Goal: Task Accomplishment & Management: Use online tool/utility

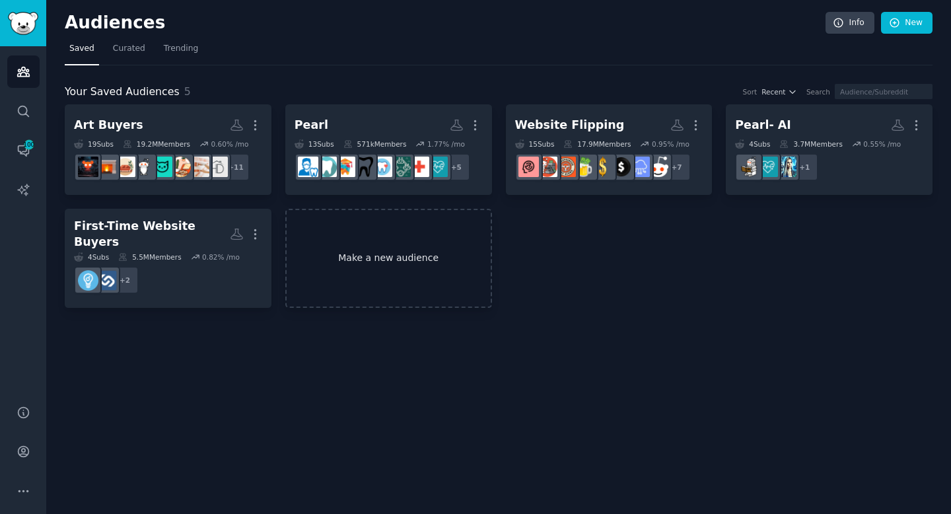
click at [448, 265] on link "Make a new audience" at bounding box center [388, 259] width 207 height 100
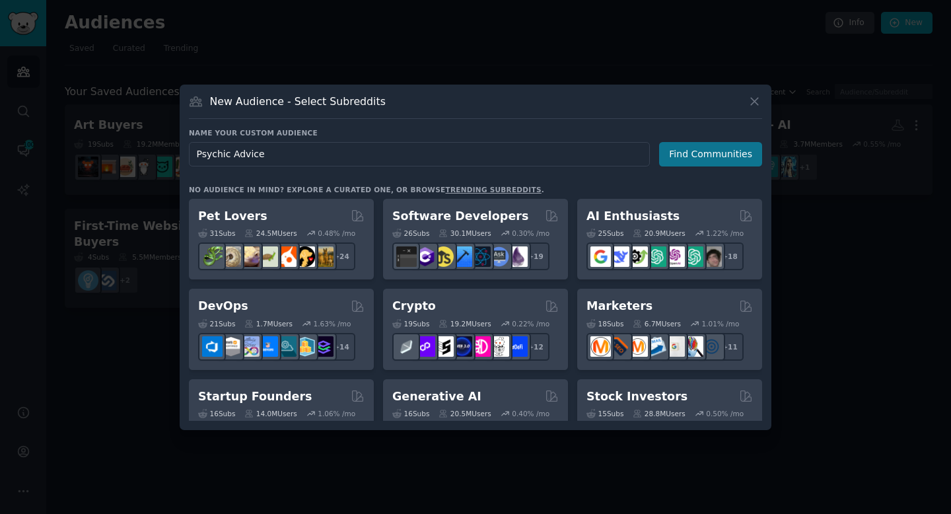
type input "Psychic Advice"
click at [706, 157] on button "Find Communities" at bounding box center [710, 154] width 103 height 24
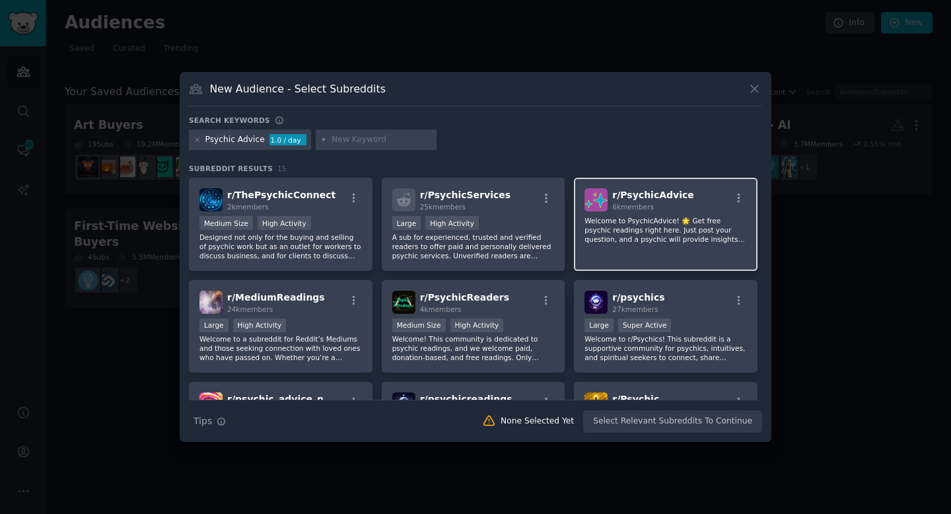
click at [687, 209] on div "r/ PsychicAdvice 6k members" at bounding box center [665, 199] width 162 height 23
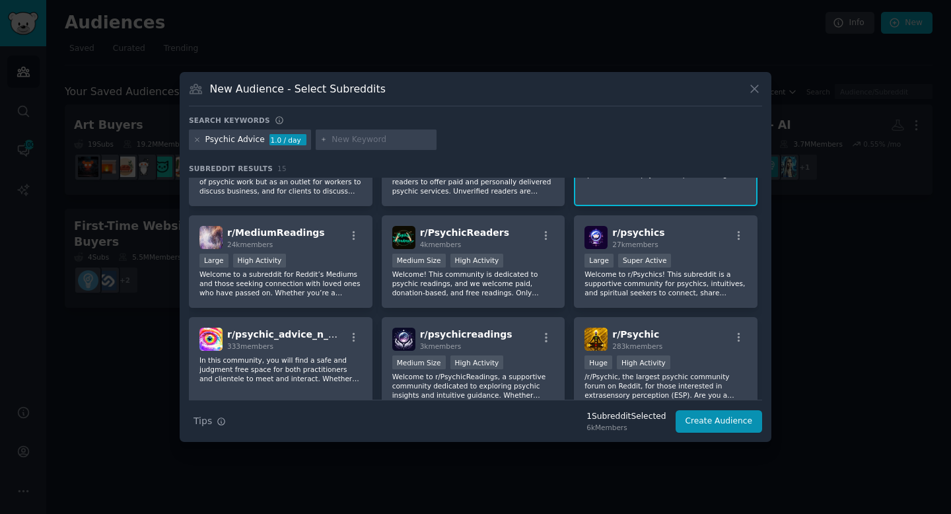
scroll to position [67, 0]
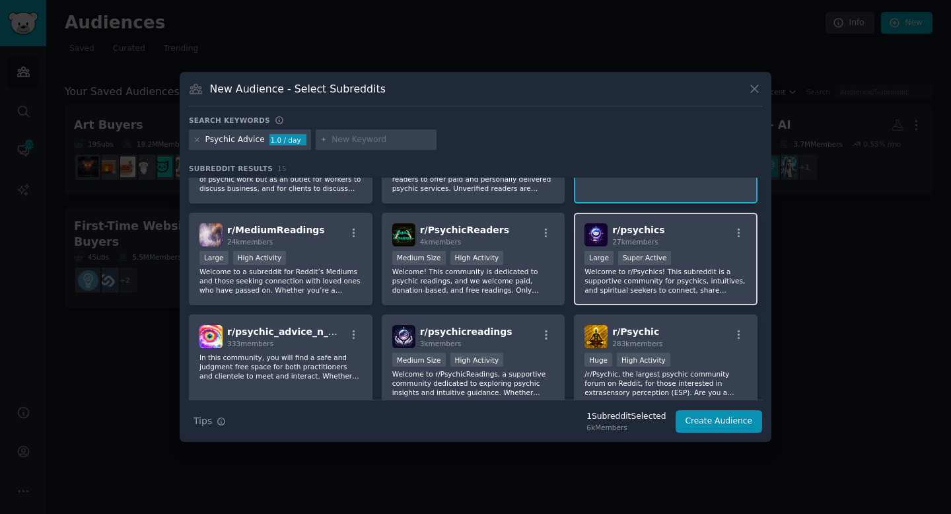
click at [683, 238] on div "r/ psychics 27k members" at bounding box center [665, 234] width 162 height 23
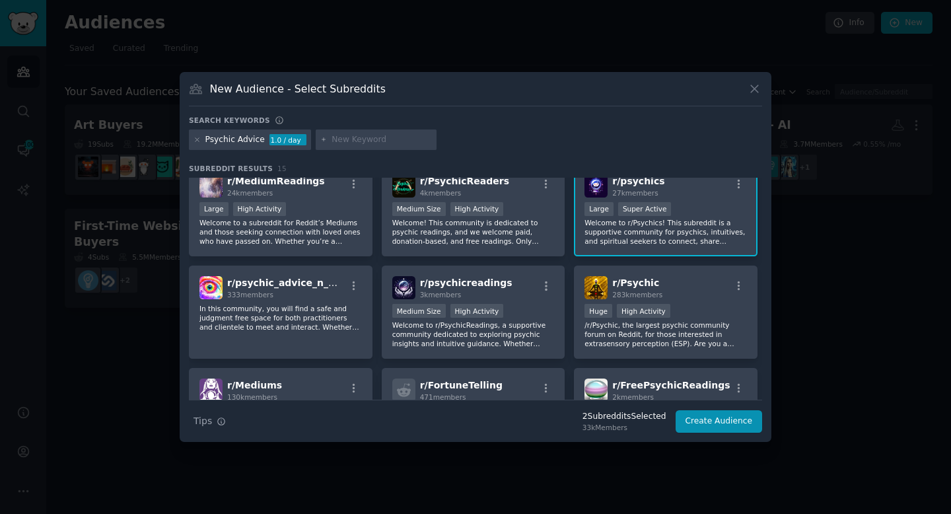
scroll to position [127, 0]
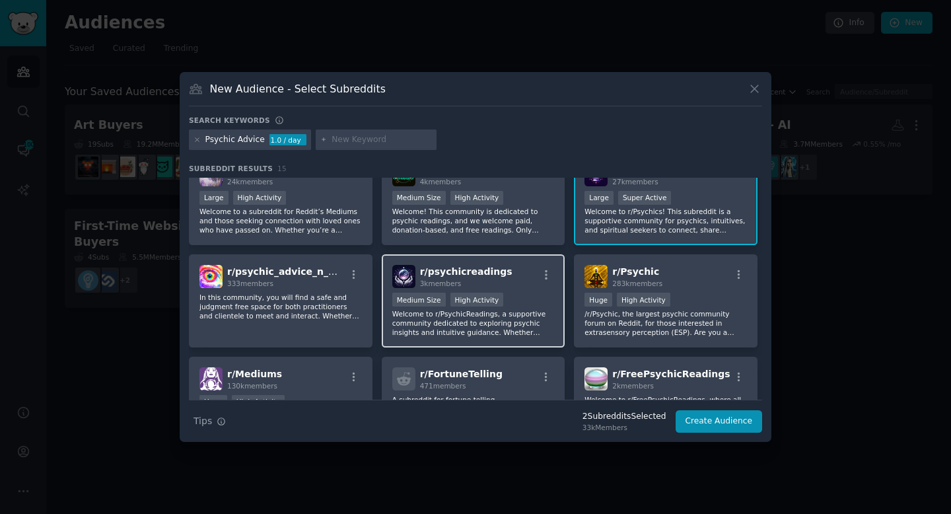
click at [505, 292] on div "r/ psychicreadings 3k members Medium Size High Activity Welcome to r/PsychicRea…" at bounding box center [474, 300] width 184 height 93
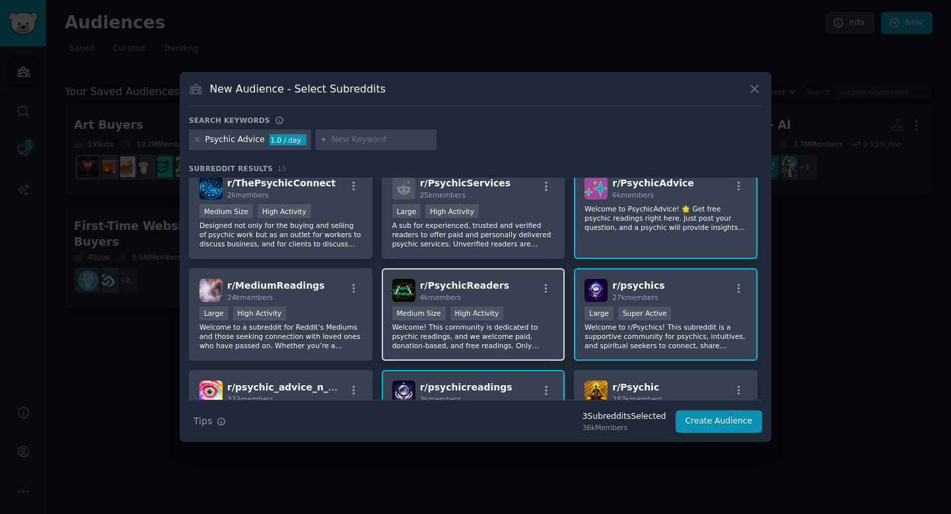
scroll to position [0, 0]
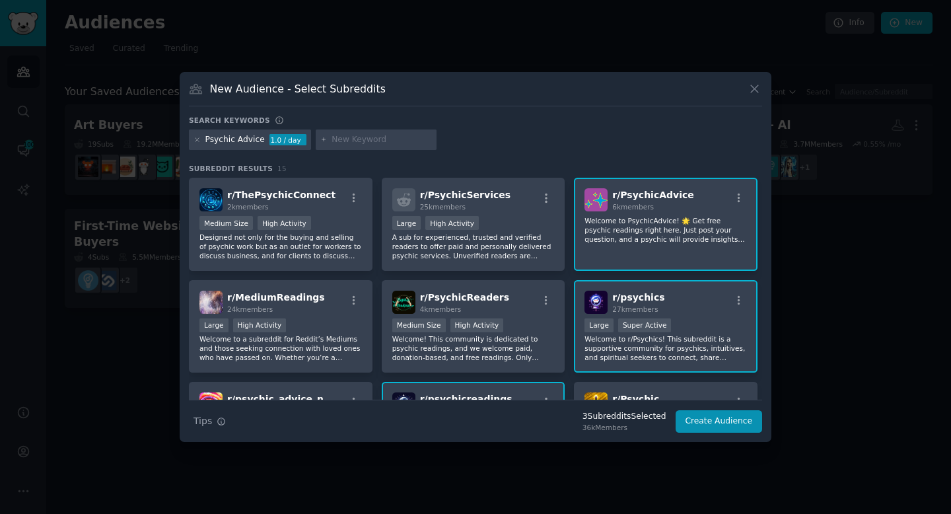
click at [374, 138] on input "text" at bounding box center [381, 140] width 100 height 12
type input "a"
click at [709, 425] on button "Create Audience" at bounding box center [718, 421] width 87 height 22
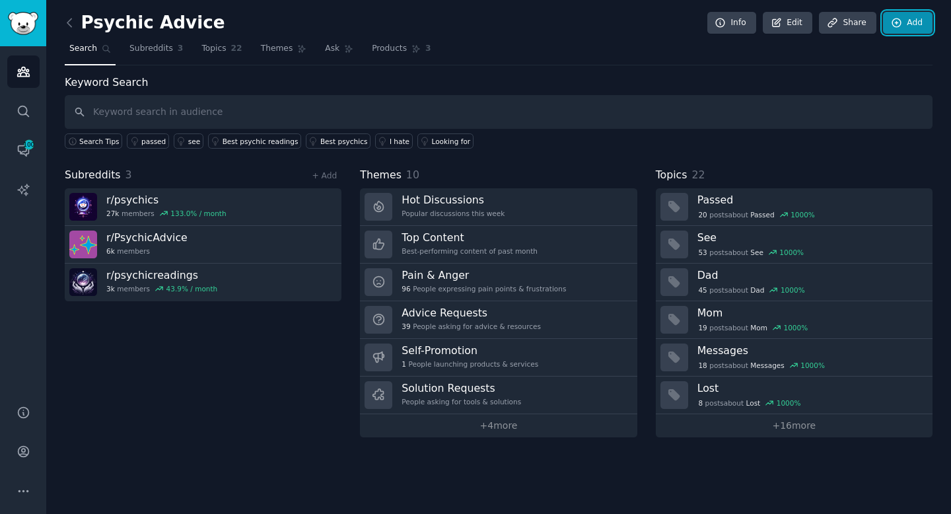
click at [911, 18] on link "Add" at bounding box center [908, 23] width 50 height 22
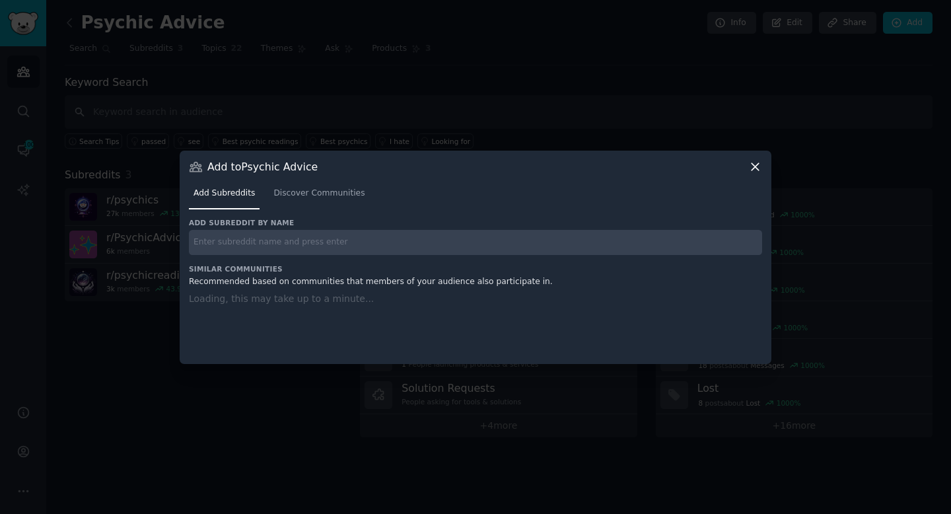
click at [417, 242] on input "text" at bounding box center [475, 243] width 573 height 26
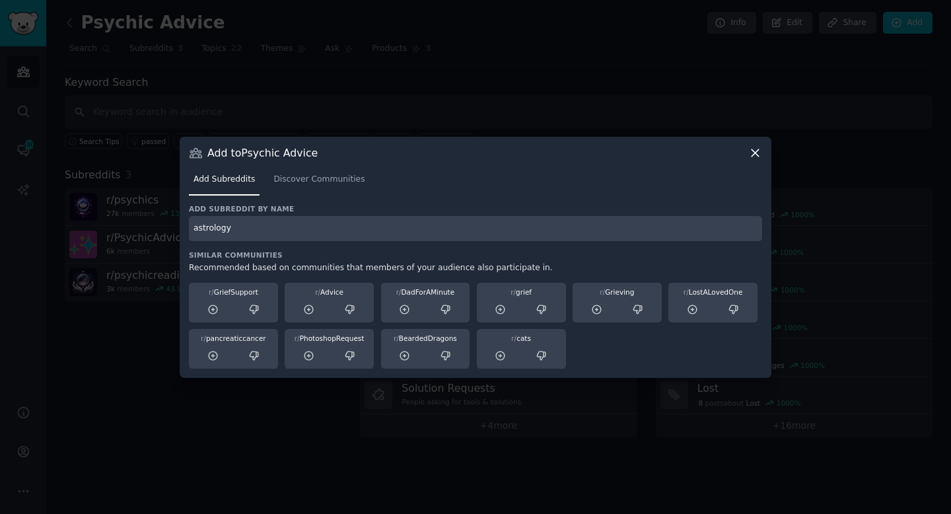
type input "astrology"
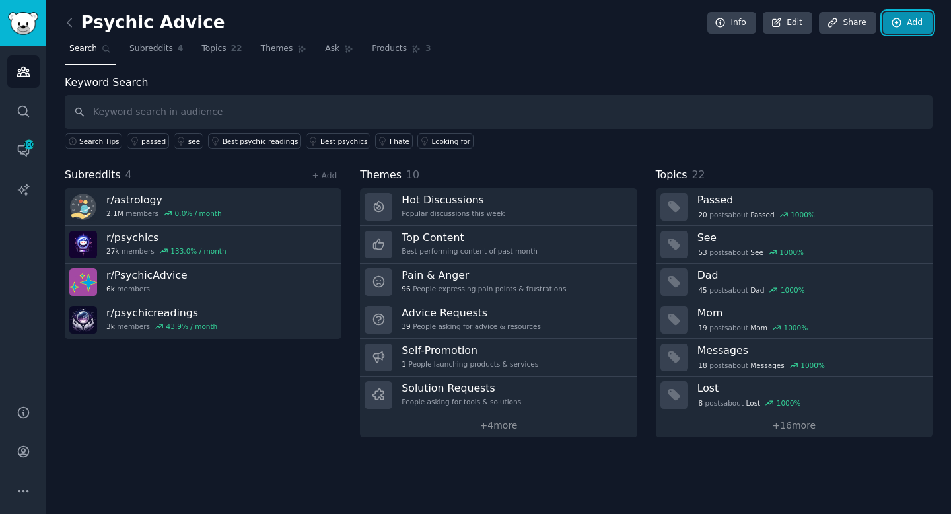
click at [903, 26] on link "Add" at bounding box center [908, 23] width 50 height 22
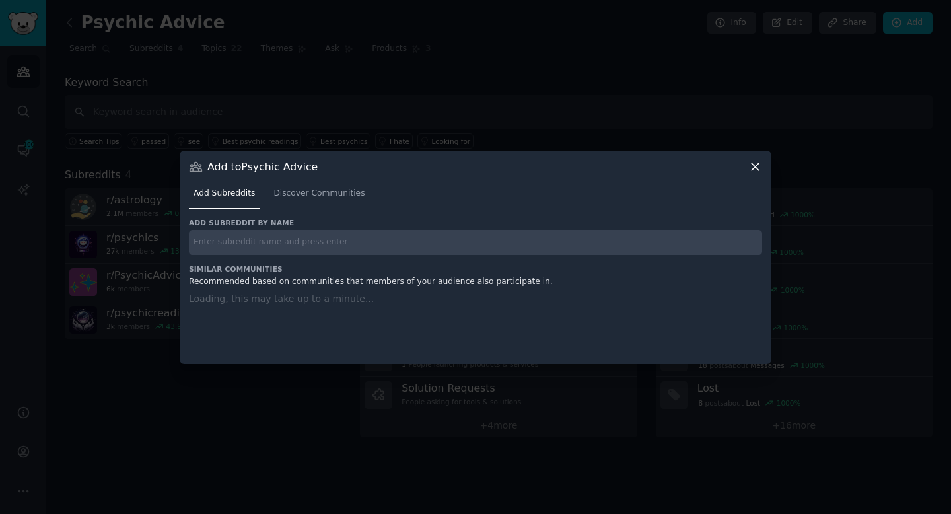
click at [427, 241] on input "text" at bounding box center [475, 243] width 573 height 26
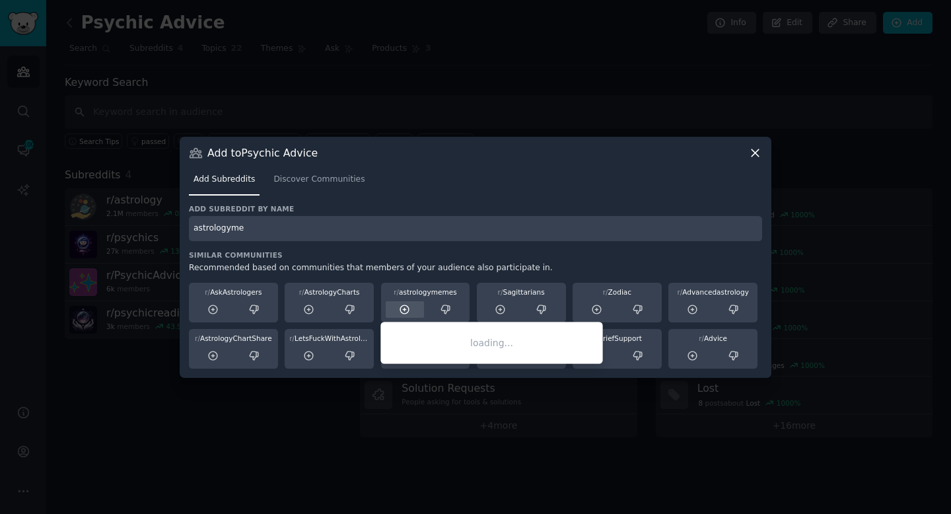
click at [404, 310] on icon at bounding box center [405, 310] width 12 height 12
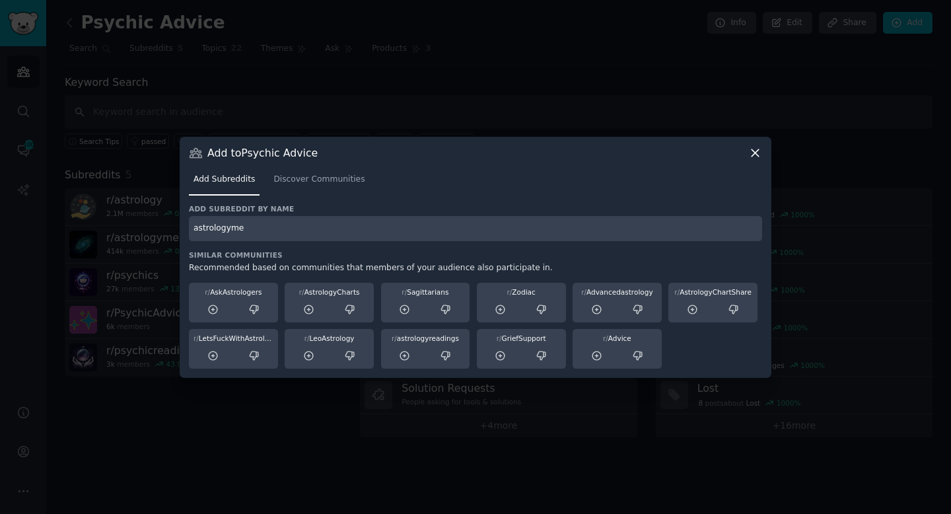
drag, startPoint x: 287, startPoint y: 225, endPoint x: 156, endPoint y: 226, distance: 131.4
click at [155, 227] on div "​ Add to Psychic Advice Add Subreddits Discover Communities Add subreddit by na…" at bounding box center [476, 257] width 942 height 514
click at [425, 226] on input "tarot" at bounding box center [475, 229] width 573 height 26
type input "tarot"
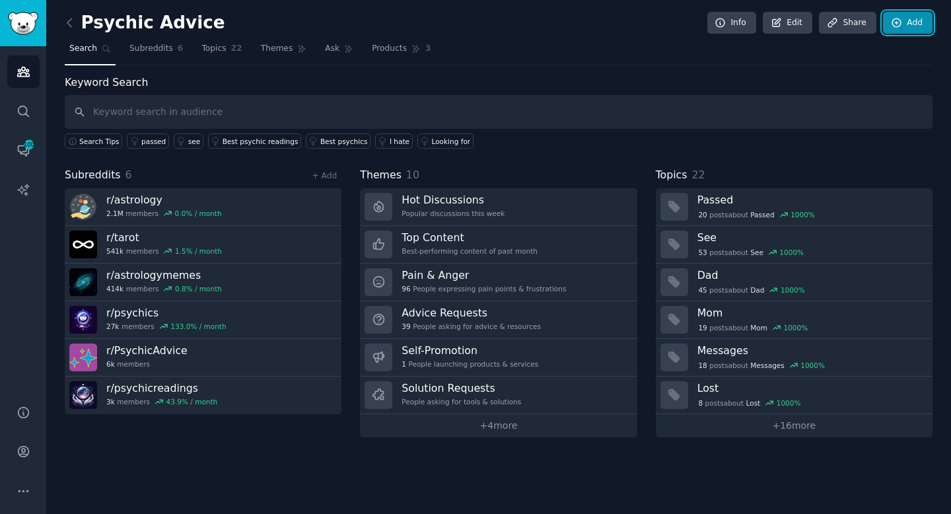
click at [904, 22] on link "Add" at bounding box center [908, 23] width 50 height 22
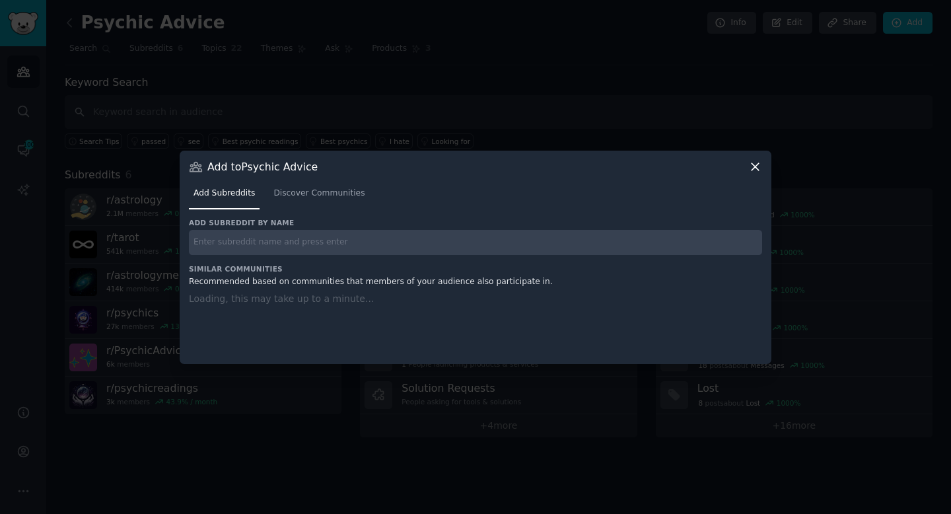
click at [400, 251] on input "text" at bounding box center [475, 243] width 573 height 26
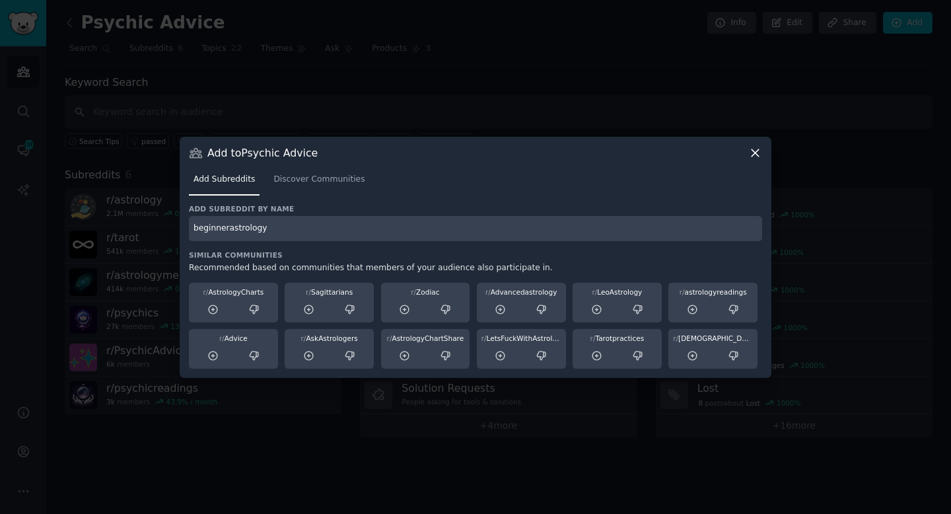
click at [198, 225] on input "beginnerastrology" at bounding box center [475, 229] width 573 height 26
click at [293, 228] on input "Beginnerastrology" at bounding box center [475, 229] width 573 height 26
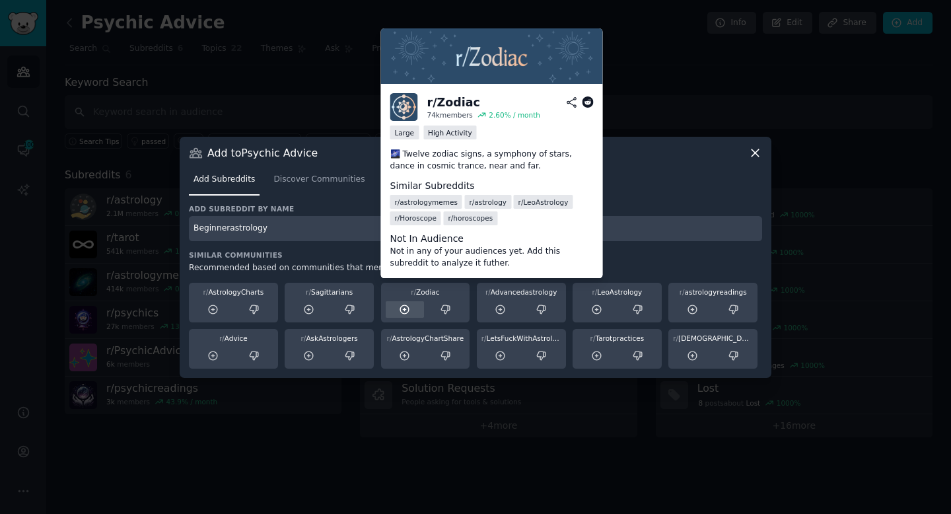
type input "Beginnerastrology"
click at [408, 309] on icon at bounding box center [405, 310] width 12 height 12
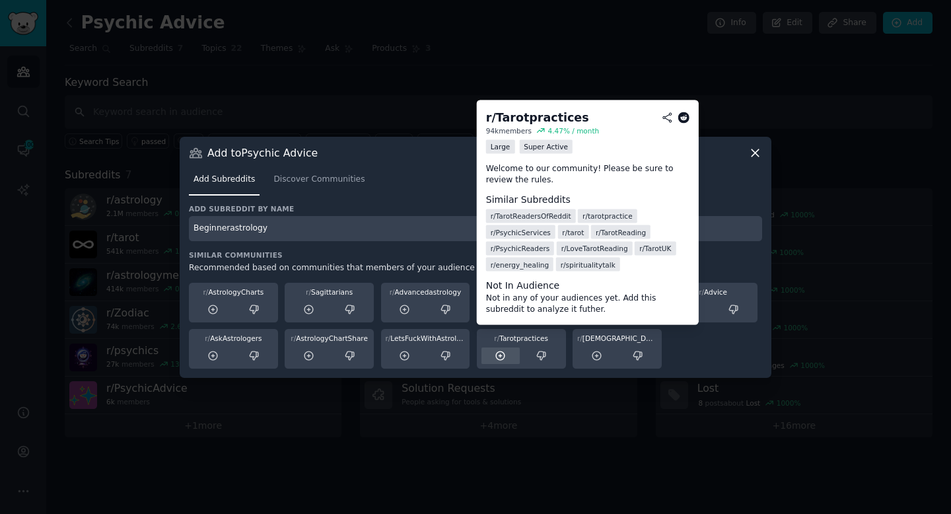
click at [500, 357] on icon at bounding box center [501, 356] width 12 height 12
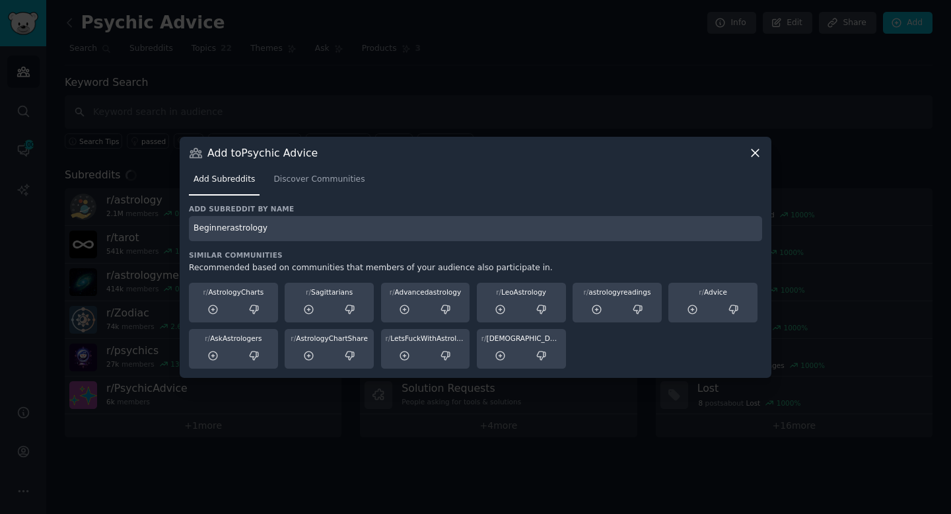
click at [327, 226] on input "Beginnerastrology" at bounding box center [475, 229] width 573 height 26
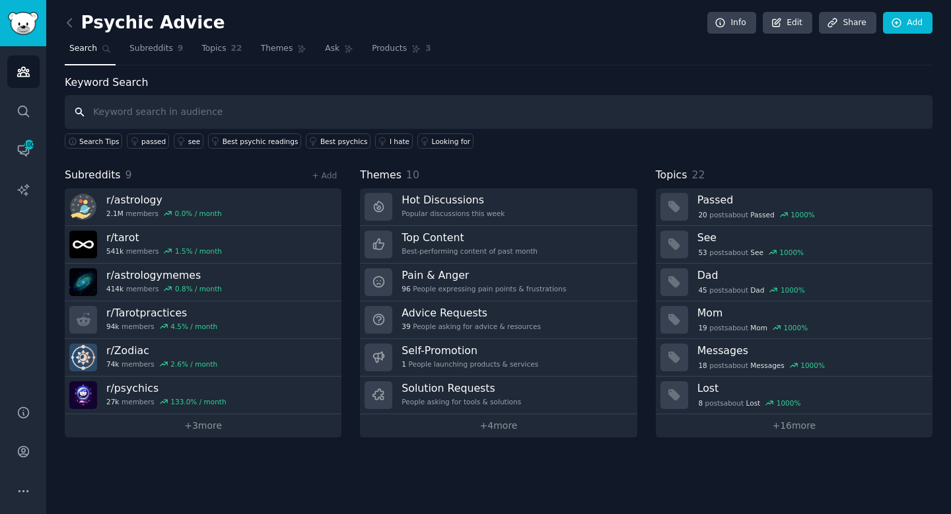
click at [192, 114] on input "text" at bounding box center [499, 112] width 868 height 34
click at [197, 425] on link "+ 3 more" at bounding box center [203, 425] width 277 height 23
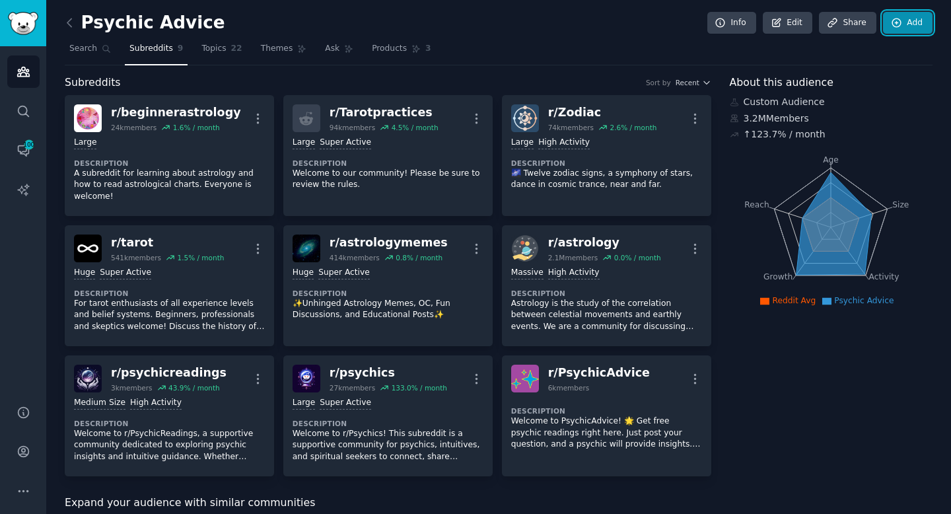
click at [902, 24] on link "Add" at bounding box center [908, 23] width 50 height 22
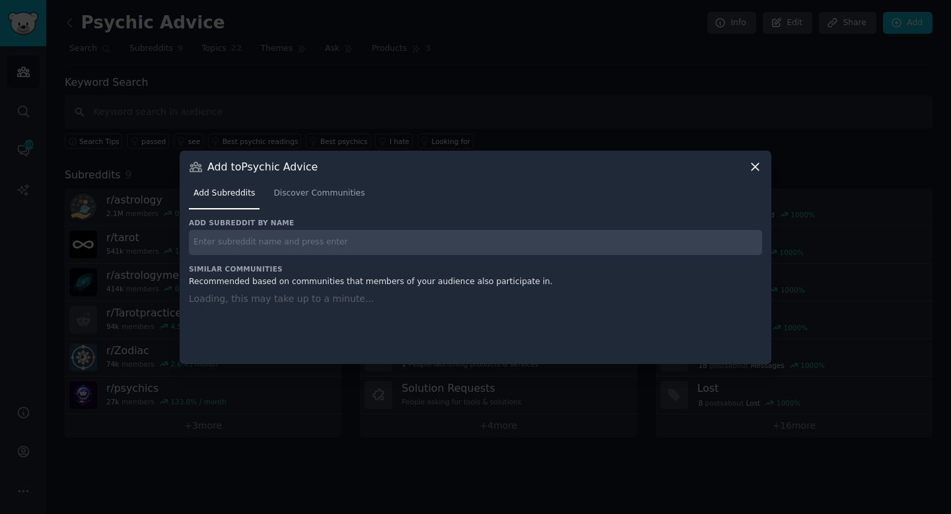
click at [485, 241] on input "text" at bounding box center [475, 243] width 573 height 26
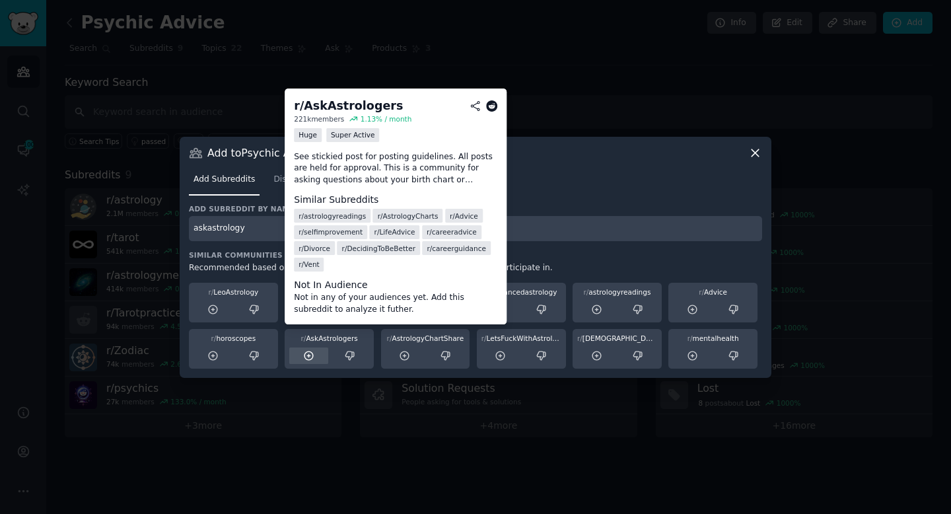
click at [306, 353] on icon at bounding box center [309, 356] width 12 height 12
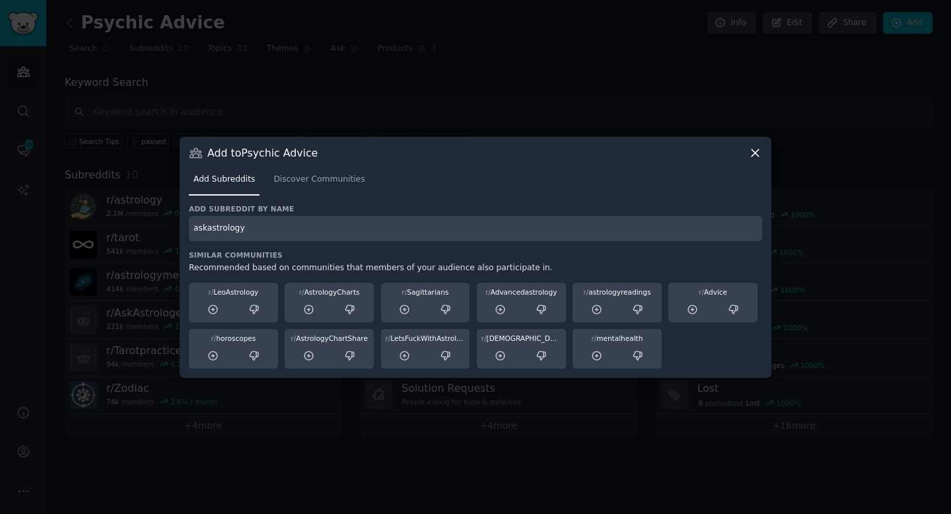
drag, startPoint x: 277, startPoint y: 223, endPoint x: 172, endPoint y: 234, distance: 105.0
click at [172, 234] on div "​ Add to Psychic Advice Add Subreddits Discover Communities Add subreddit by na…" at bounding box center [476, 257] width 942 height 514
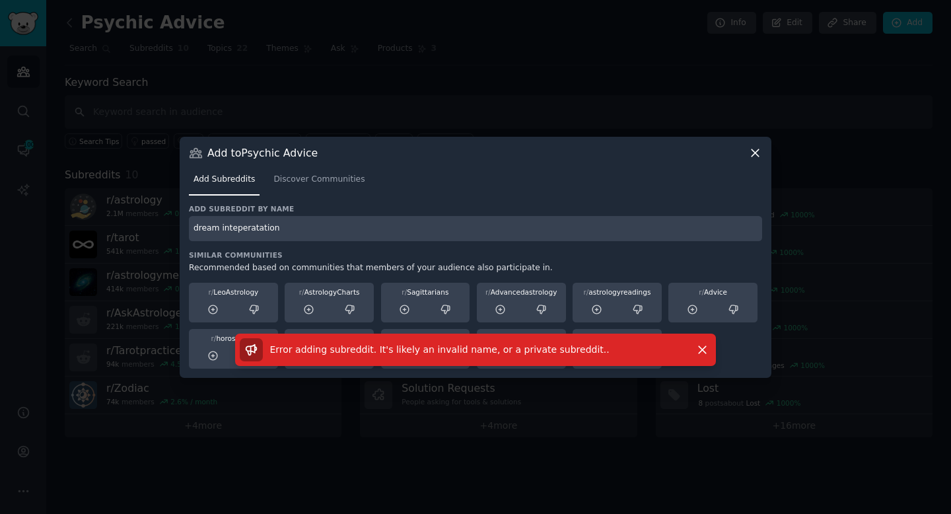
click at [303, 223] on input "dream inteperatation" at bounding box center [475, 229] width 573 height 26
drag, startPoint x: 221, startPoint y: 227, endPoint x: 430, endPoint y: 243, distance: 209.9
click at [430, 243] on div "Add subreddit by name dream inteperatation Similar Communities Recommended base…" at bounding box center [475, 286] width 573 height 164
click at [358, 232] on input "dream i" at bounding box center [475, 229] width 573 height 26
type input "dream"
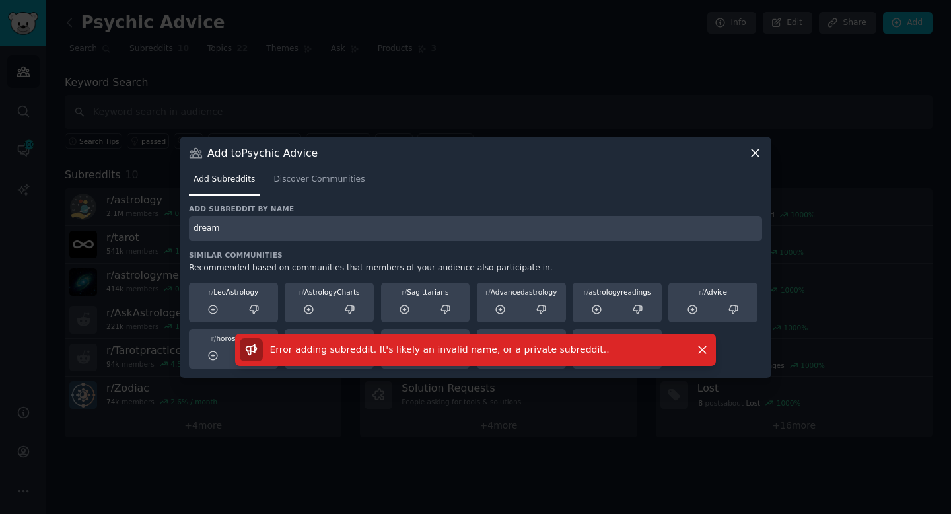
click at [512, 188] on nav "Add Subreddits Discover Communities" at bounding box center [475, 182] width 573 height 27
click at [274, 235] on input "dream" at bounding box center [475, 229] width 573 height 26
click at [335, 183] on span "Discover Communities" at bounding box center [318, 180] width 91 height 12
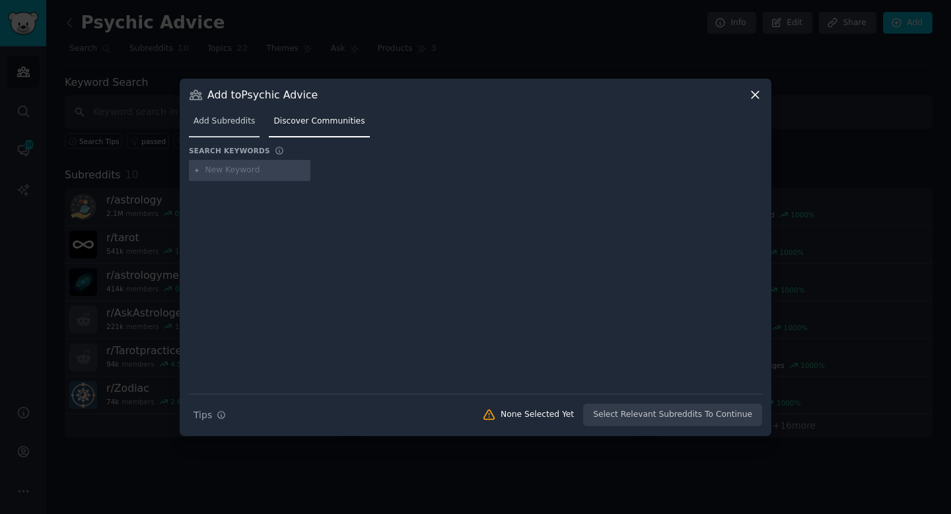
click at [234, 125] on span "Add Subreddits" at bounding box center [223, 122] width 61 height 12
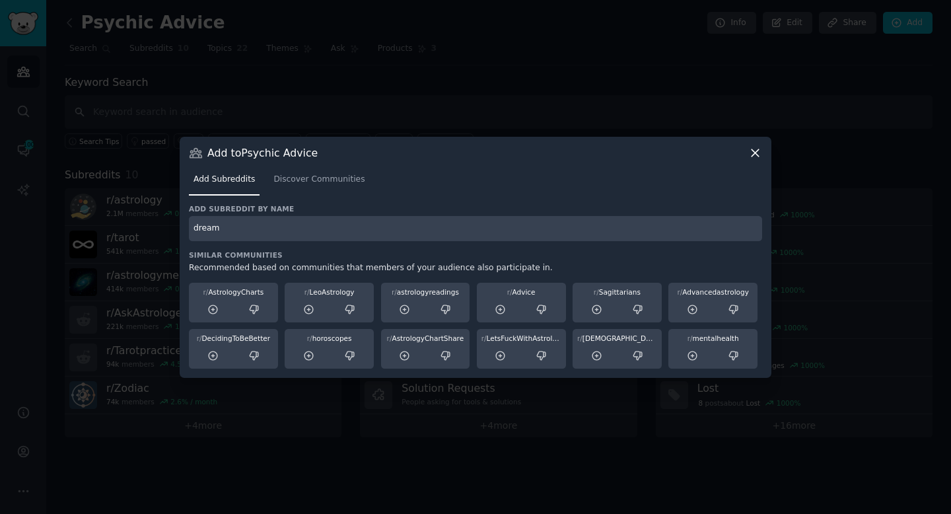
click at [430, 195] on nav "Add Subreddits Discover Communities" at bounding box center [475, 182] width 573 height 27
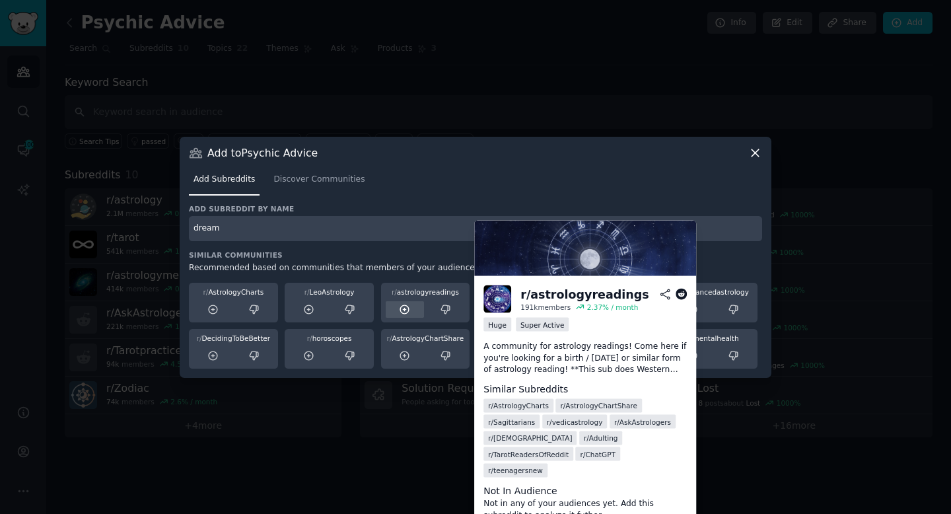
click at [407, 308] on icon at bounding box center [405, 310] width 12 height 12
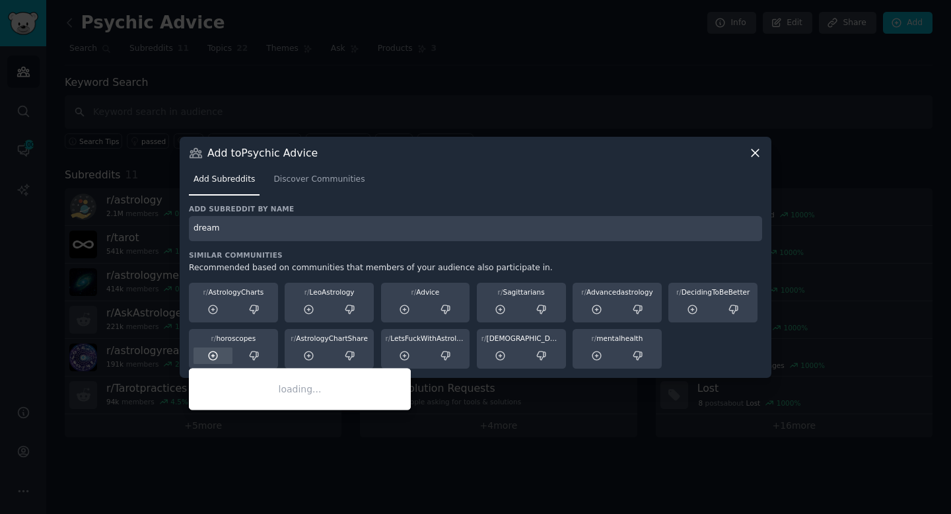
click at [215, 354] on icon at bounding box center [213, 356] width 12 height 12
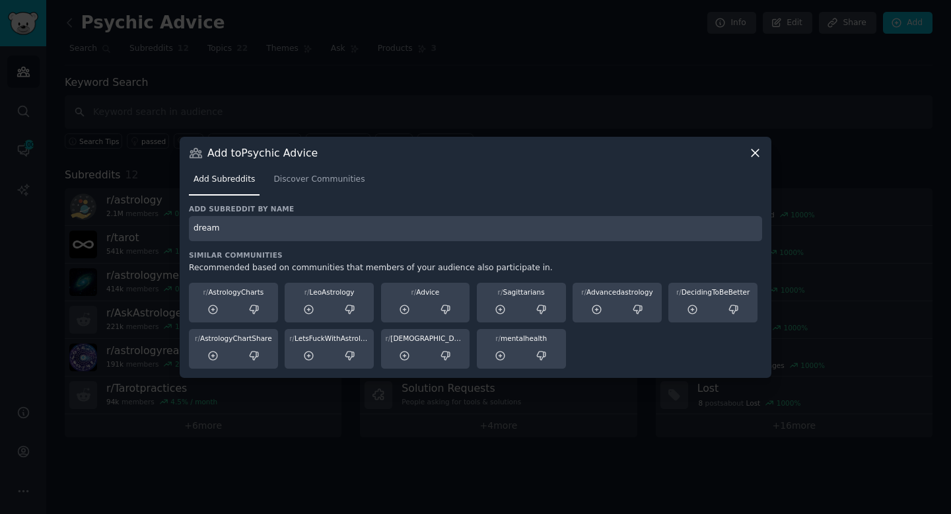
click at [477, 225] on input "dream" at bounding box center [475, 229] width 573 height 26
drag, startPoint x: 286, startPoint y: 231, endPoint x: 142, endPoint y: 225, distance: 144.1
click at [142, 225] on div "​ Add to Psychic Advice Add Subreddits Discover Communities Add subreddit by na…" at bounding box center [476, 257] width 942 height 514
paste input "r/dreaminterpre"
type input "r/dreaminterpretation"
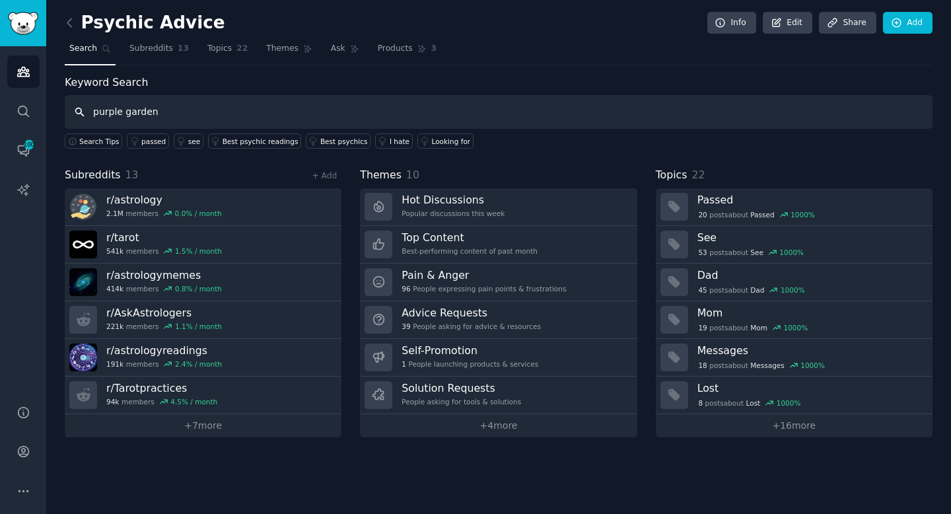
type input "purple garden"
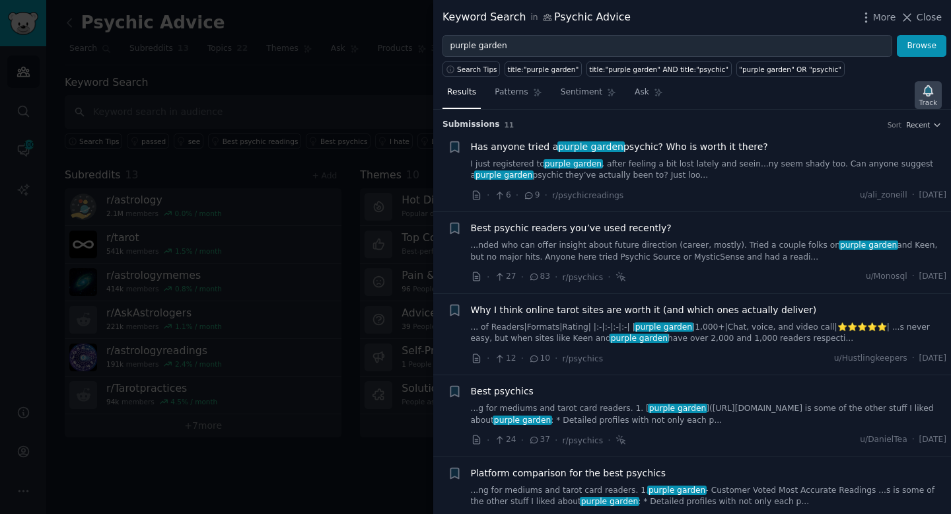
click at [925, 92] on icon "button" at bounding box center [927, 90] width 9 height 11
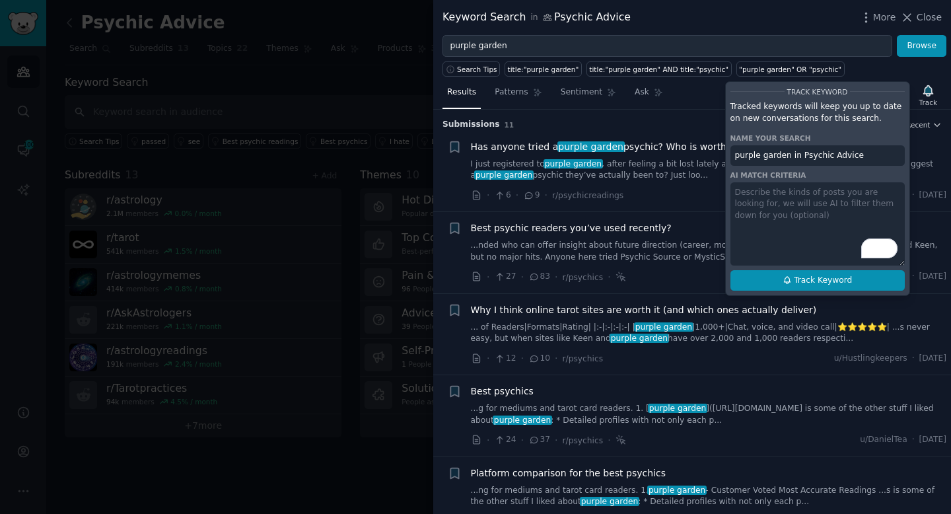
click at [813, 281] on span "Track Keyword" at bounding box center [823, 281] width 58 height 12
type input "purple garden in Psychic Advice"
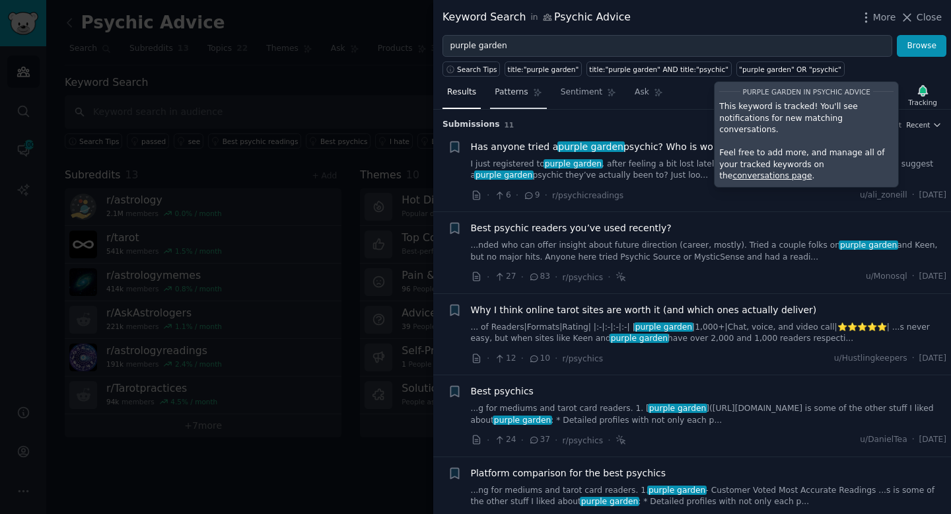
click at [509, 100] on link "Patterns" at bounding box center [518, 95] width 56 height 27
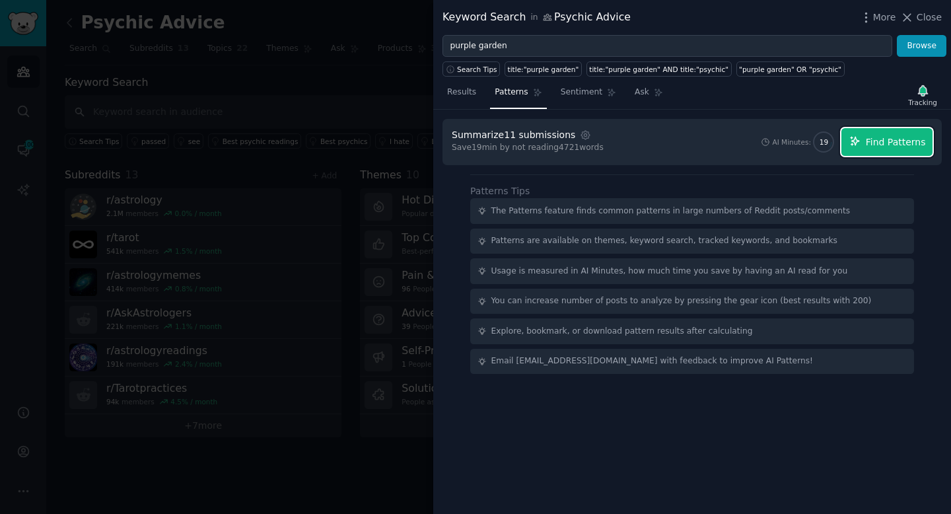
click at [868, 141] on span "Find Patterns" at bounding box center [896, 142] width 60 height 14
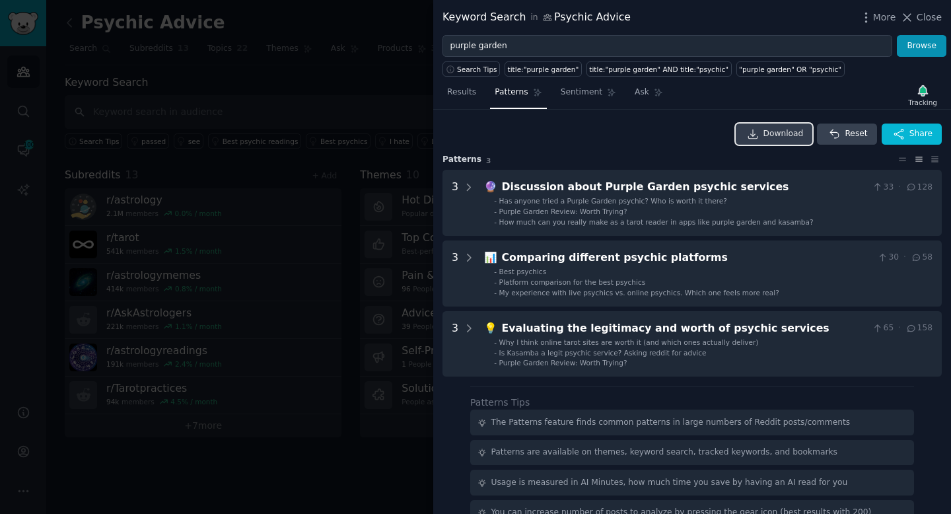
click at [753, 135] on icon at bounding box center [752, 133] width 9 height 9
click at [583, 97] on span "Sentiment" at bounding box center [582, 92] width 42 height 12
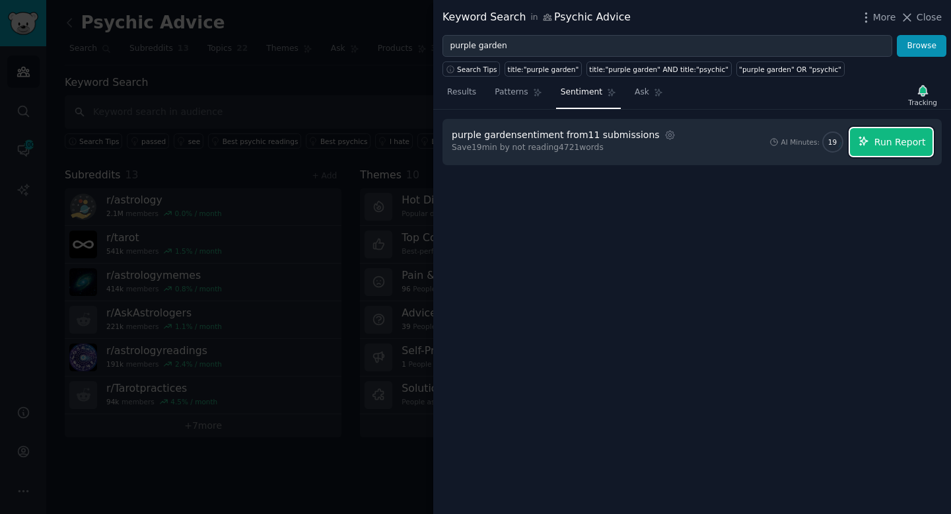
click at [898, 149] on button "Run Report" at bounding box center [891, 142] width 83 height 28
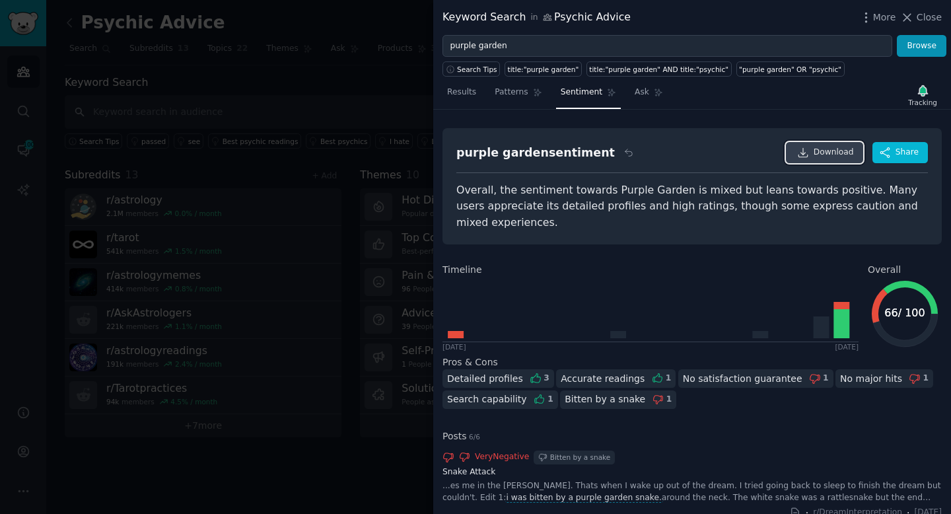
click at [835, 153] on span "Download" at bounding box center [833, 153] width 40 height 12
click at [727, 116] on div "purple garden sentiment Download Share Overall, the sentiment towards Purple Ga…" at bounding box center [692, 312] width 518 height 404
click at [635, 98] on span "Ask" at bounding box center [642, 92] width 15 height 12
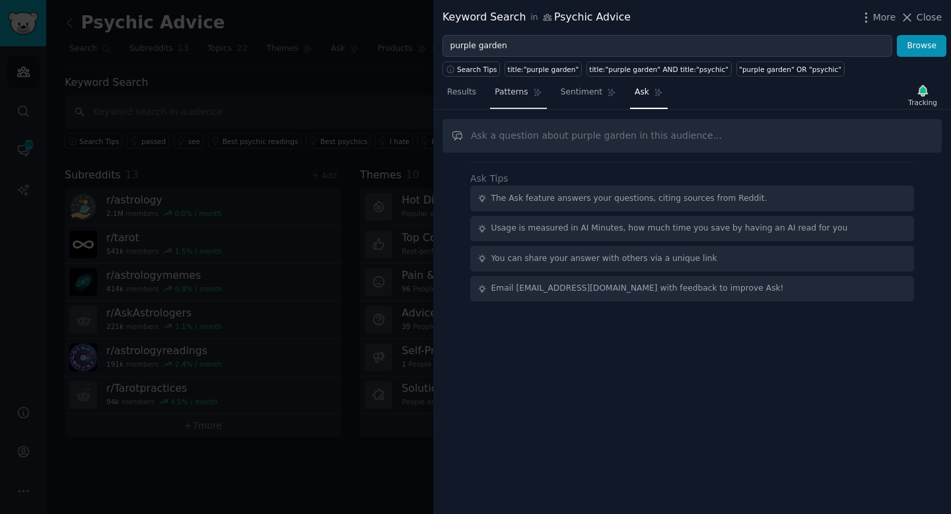
click at [506, 101] on link "Patterns" at bounding box center [518, 95] width 56 height 27
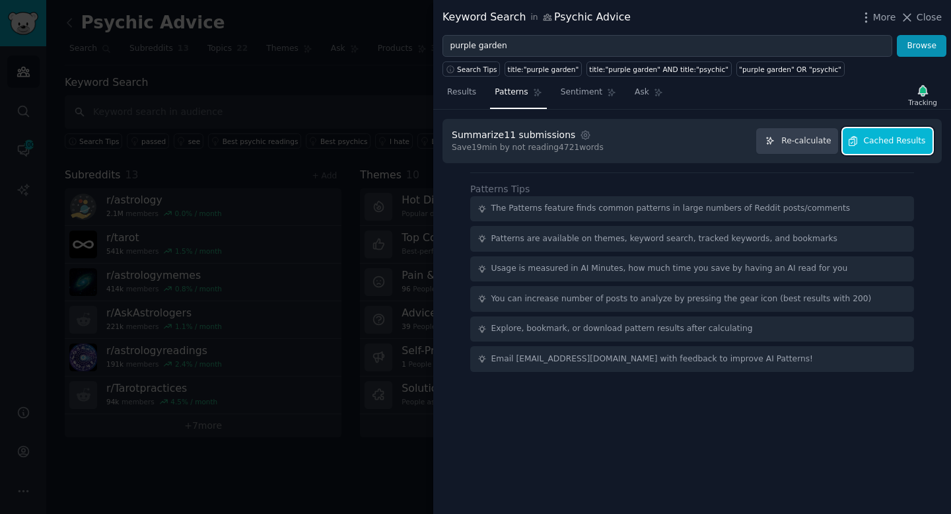
click at [903, 145] on span "Cached Results" at bounding box center [895, 141] width 62 height 12
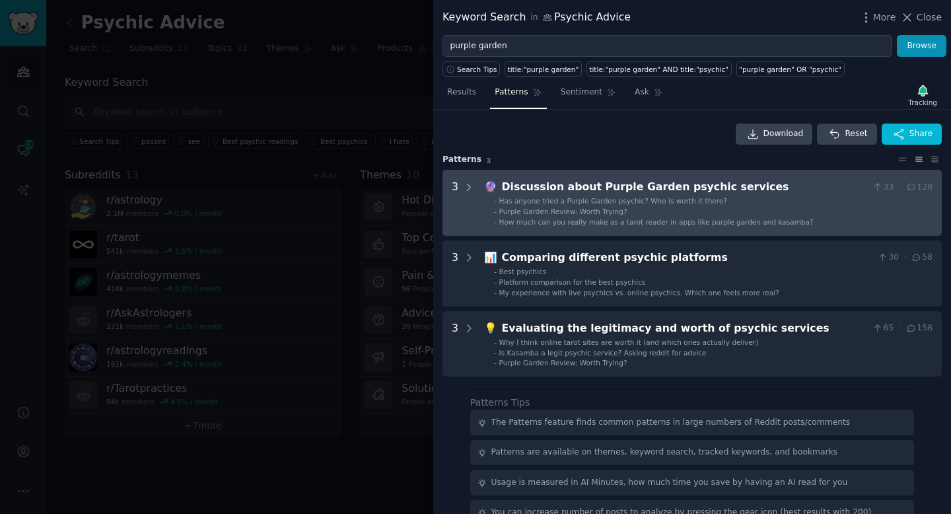
click at [730, 187] on div "Discussion about Purple Garden psychic services" at bounding box center [685, 187] width 366 height 17
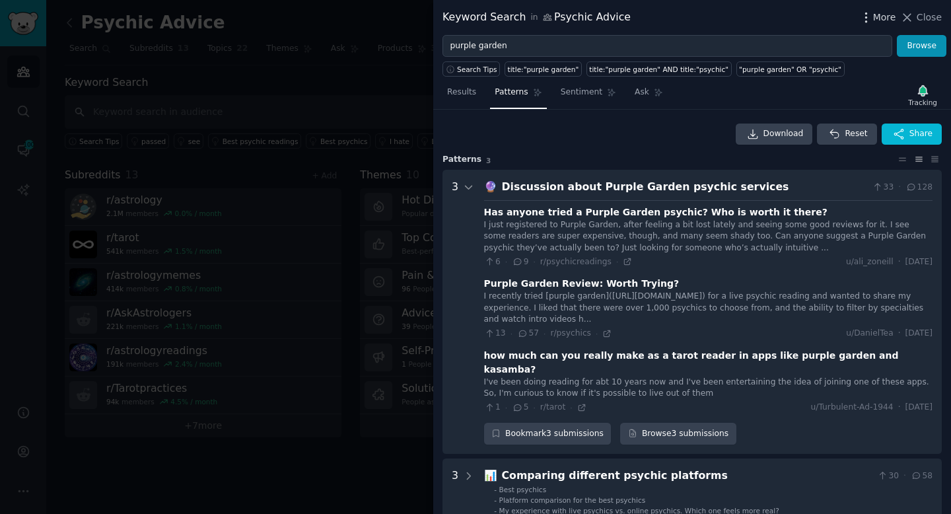
click at [875, 19] on span "More" at bounding box center [884, 18] width 23 height 14
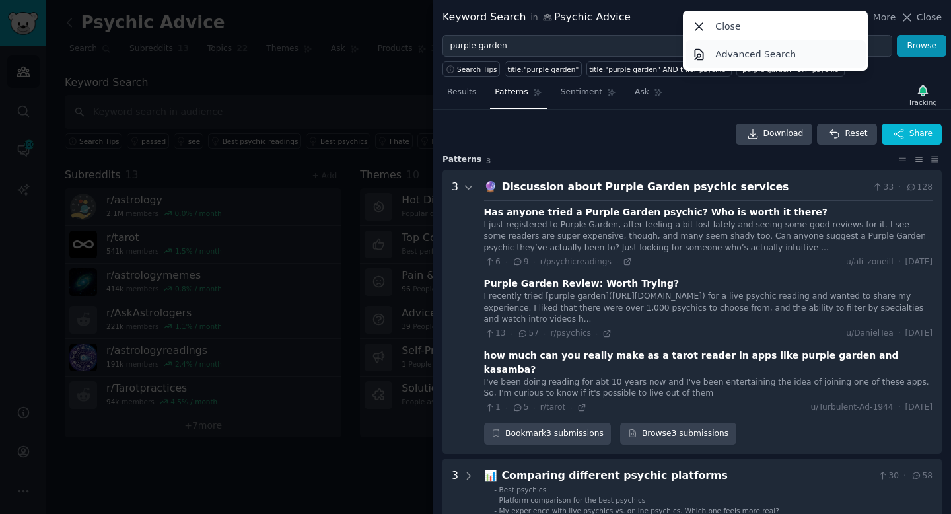
click at [780, 58] on p "Advanced Search" at bounding box center [755, 55] width 81 height 14
